Goal: Information Seeking & Learning: Learn about a topic

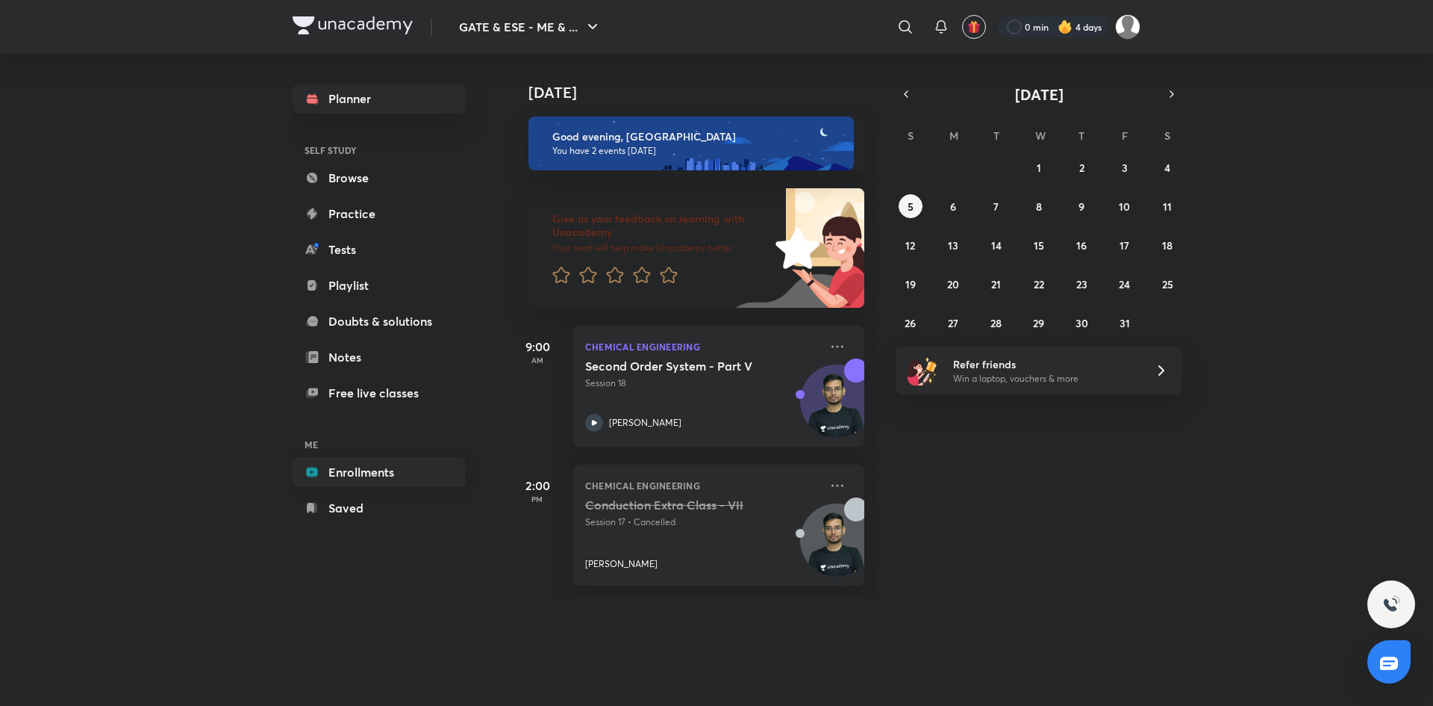
click at [348, 474] on link "Enrollments" at bounding box center [379, 472] width 173 height 30
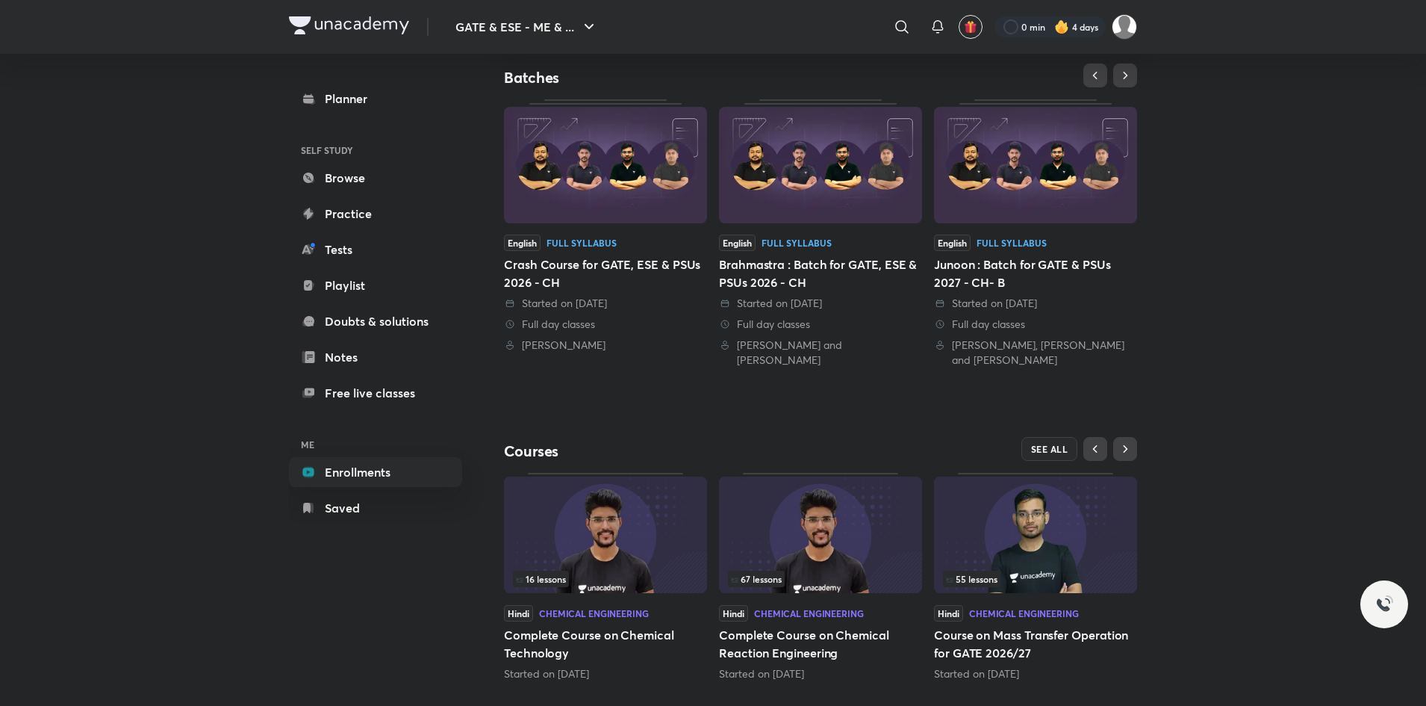
scroll to position [322, 0]
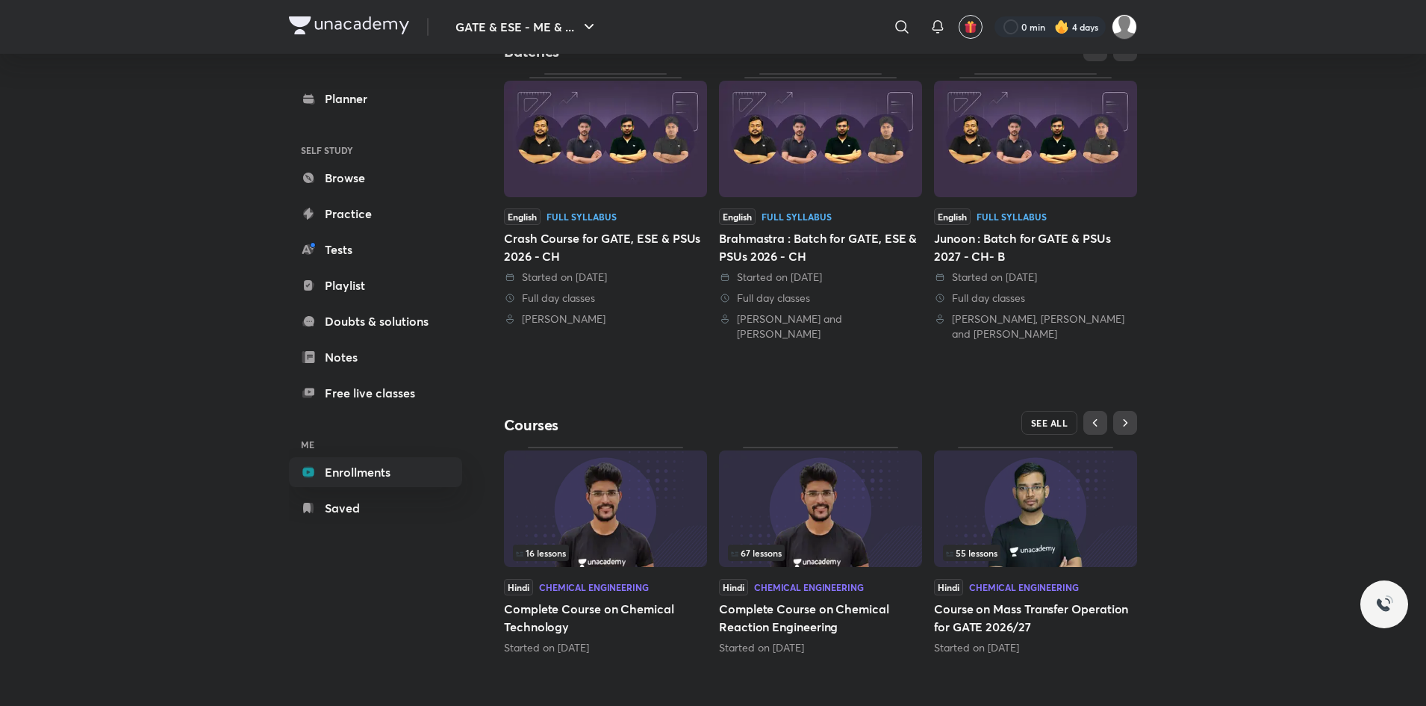
click at [1048, 421] on span "SEE ALL" at bounding box center [1049, 422] width 37 height 10
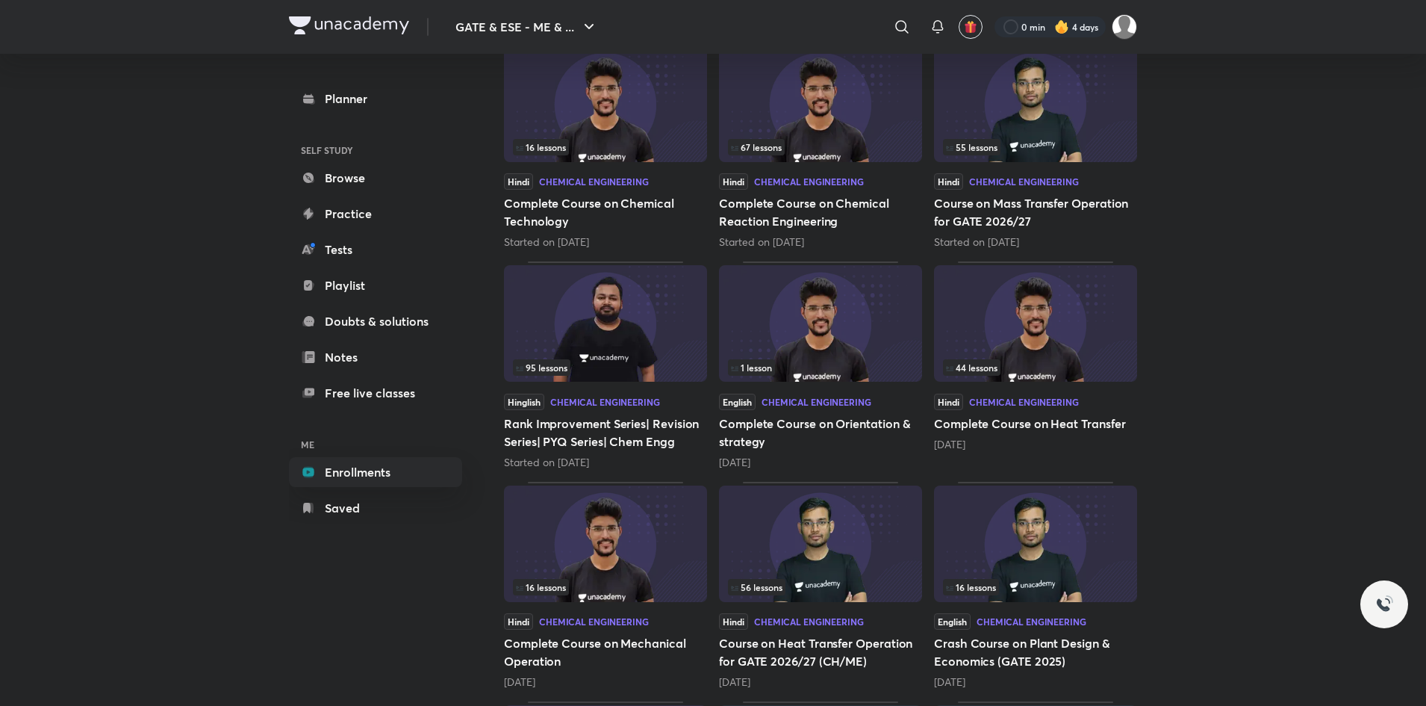
scroll to position [242, 0]
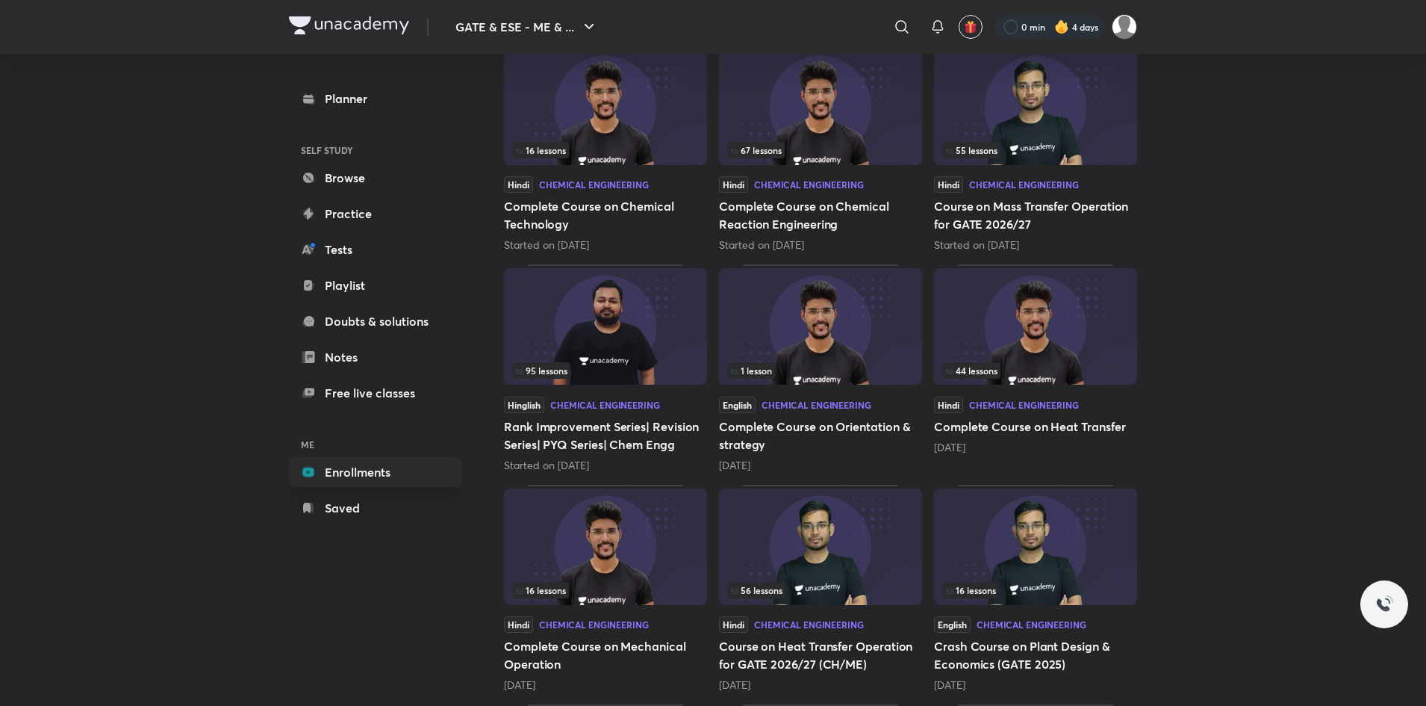
click at [601, 561] on img at bounding box center [605, 546] width 203 height 116
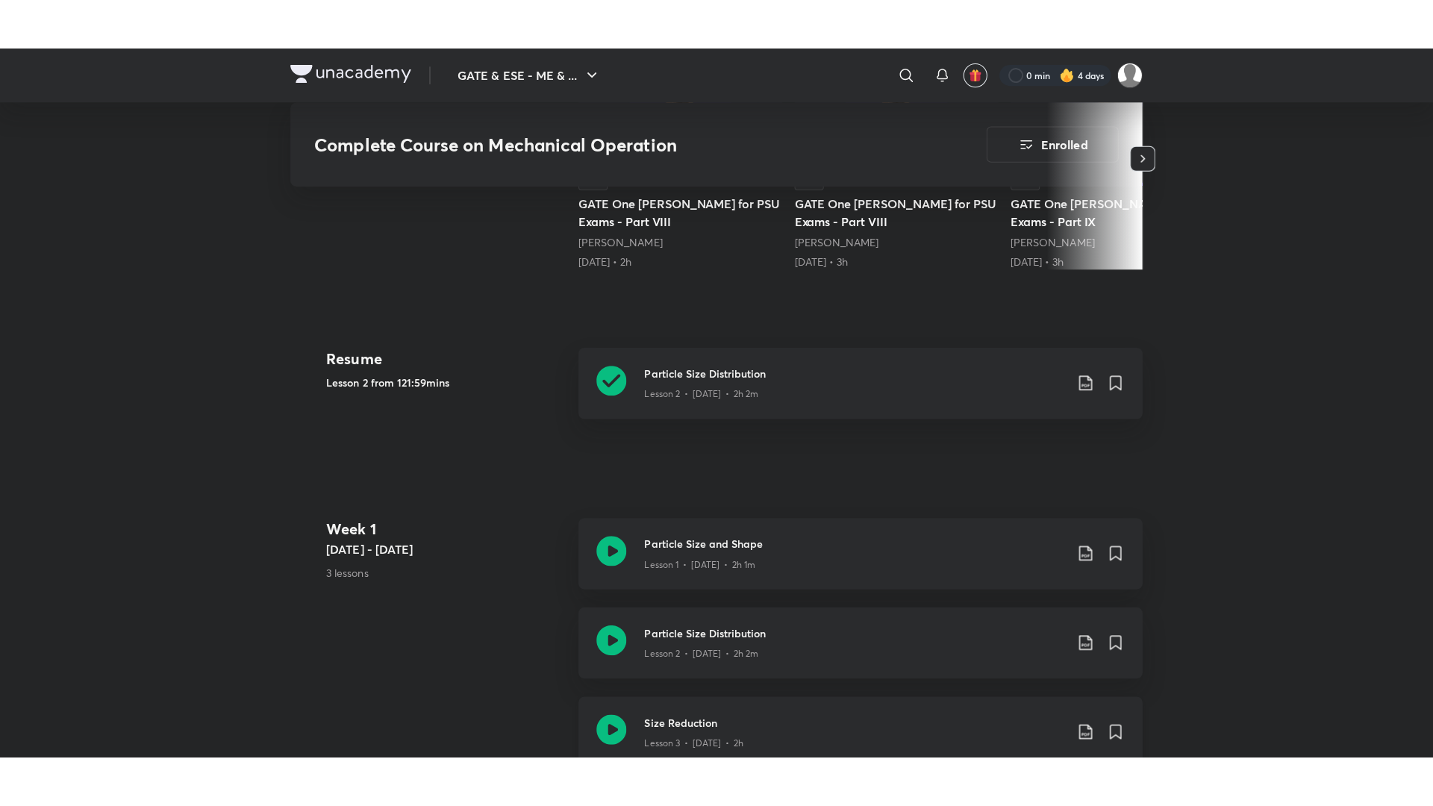
scroll to position [559, 0]
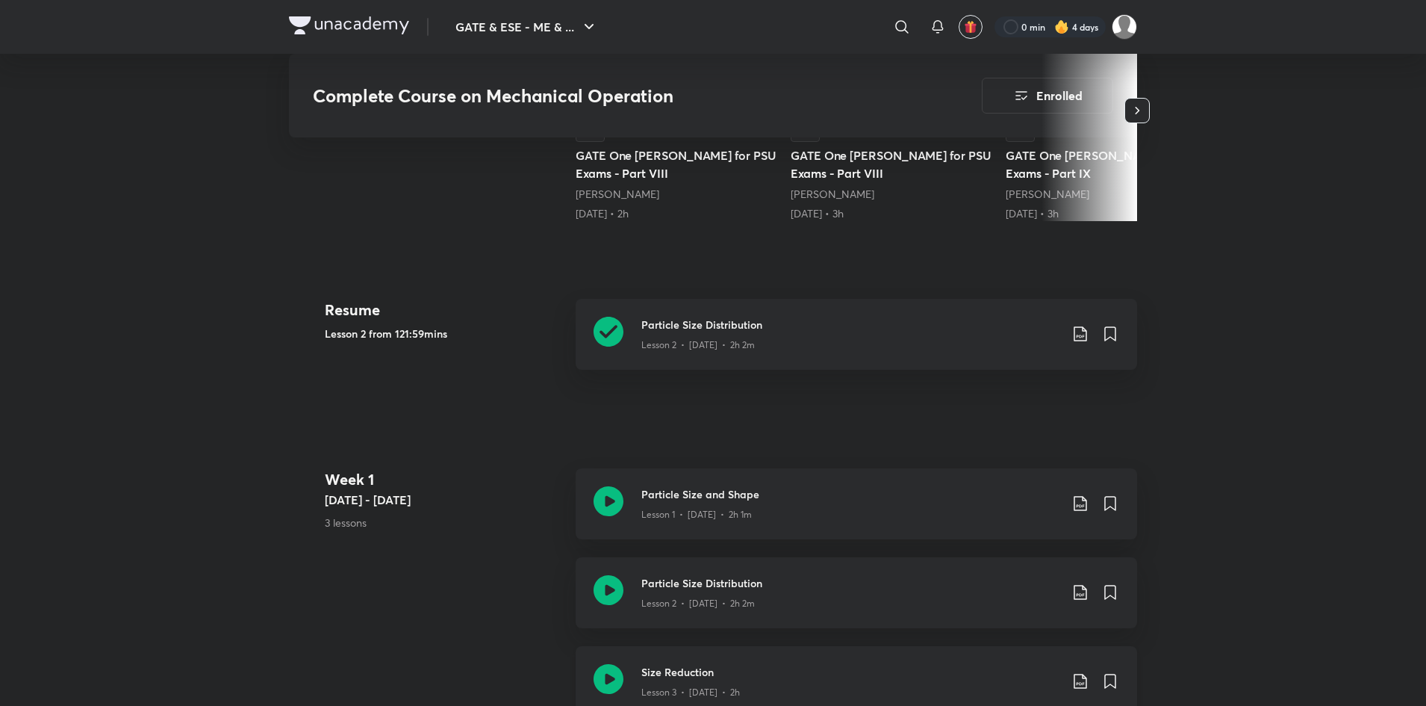
click at [838, 681] on div "Lesson 3 • [DATE] • 2h" at bounding box center [850, 688] width 418 height 19
click at [1074, 682] on icon at bounding box center [1080, 680] width 13 height 15
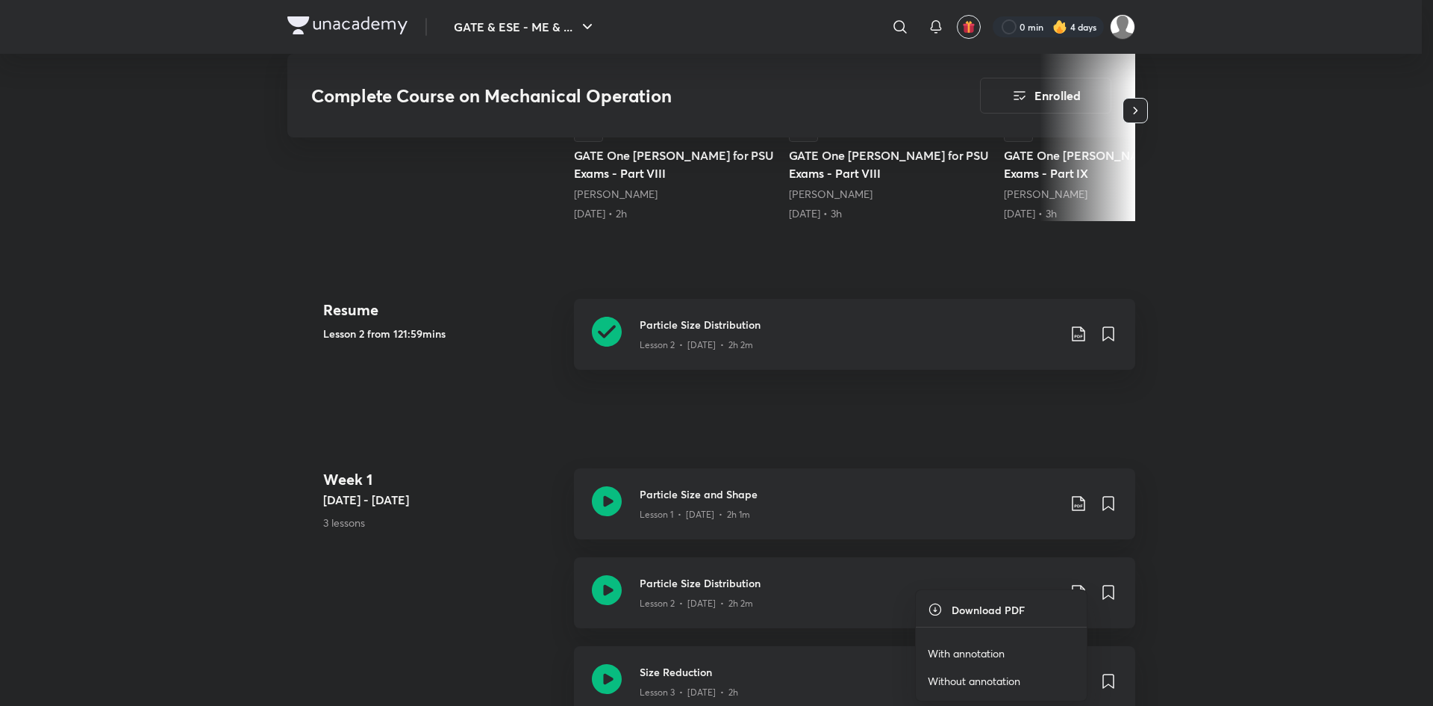
click at [953, 650] on p "With annotation" at bounding box center [966, 653] width 77 height 16
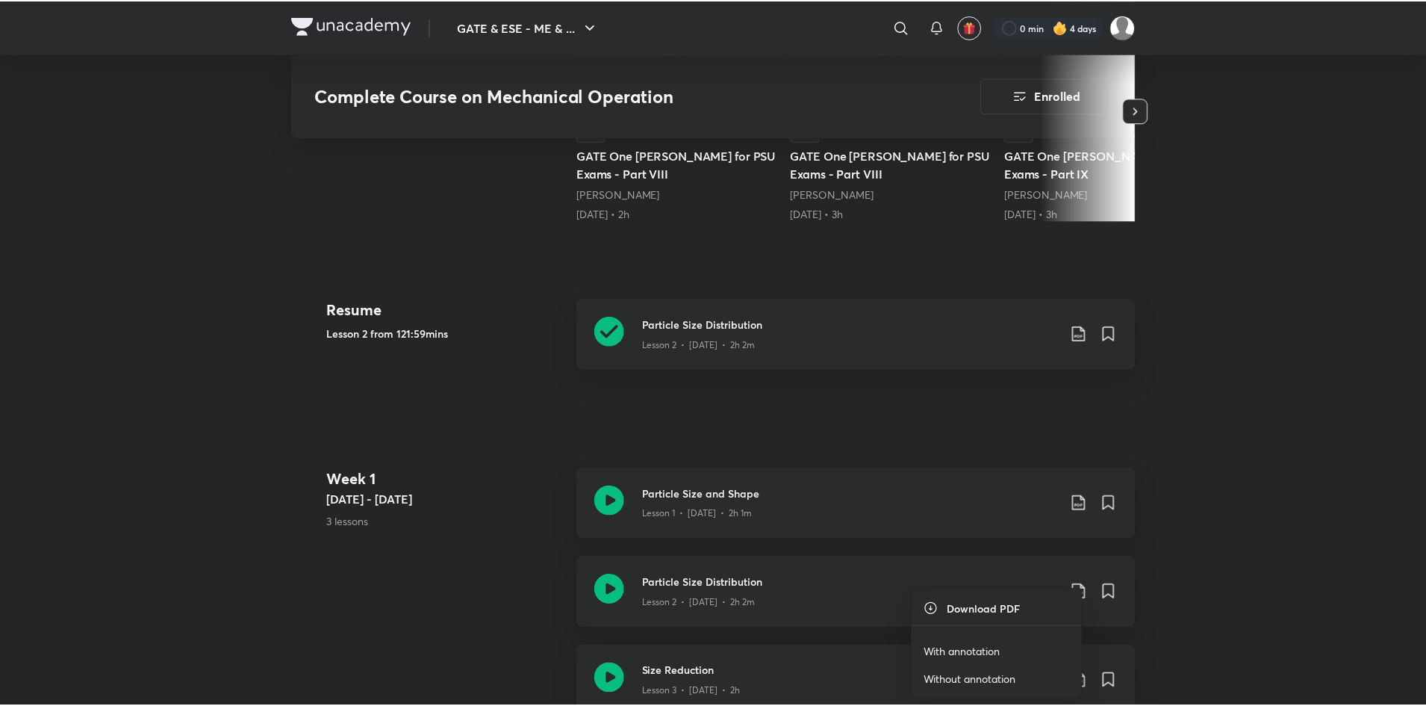
scroll to position [588, 0]
